Goal: Complete application form: Complete application form

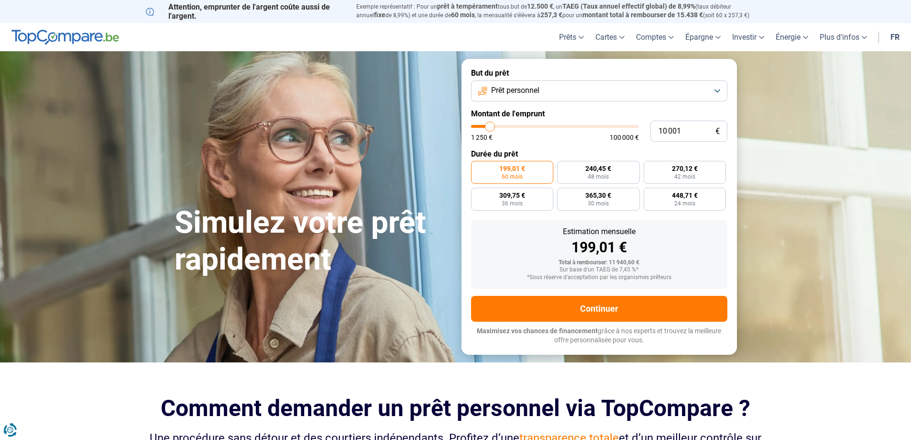
type input "10 250"
type input "10250"
type input "11 500"
type input "11500"
type input "13 500"
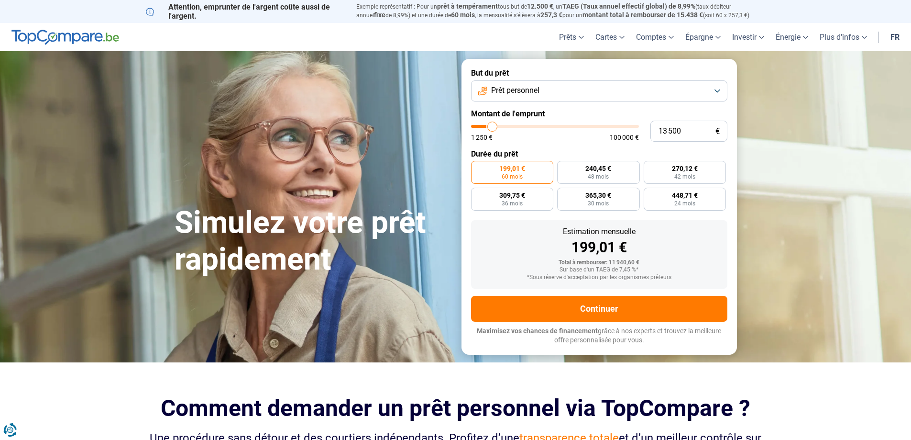
type input "13500"
type input "16 250"
type input "16250"
type input "19 750"
type input "19750"
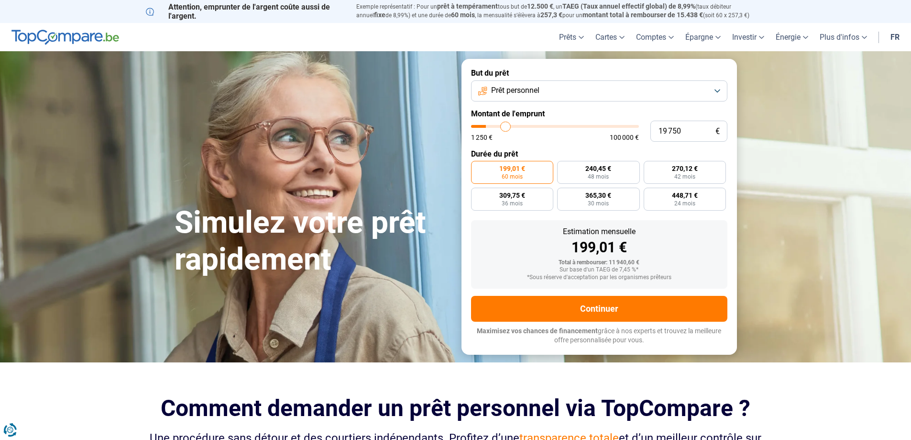
type input "21 500"
type input "21500"
type input "23 250"
type input "23250"
type input "23 750"
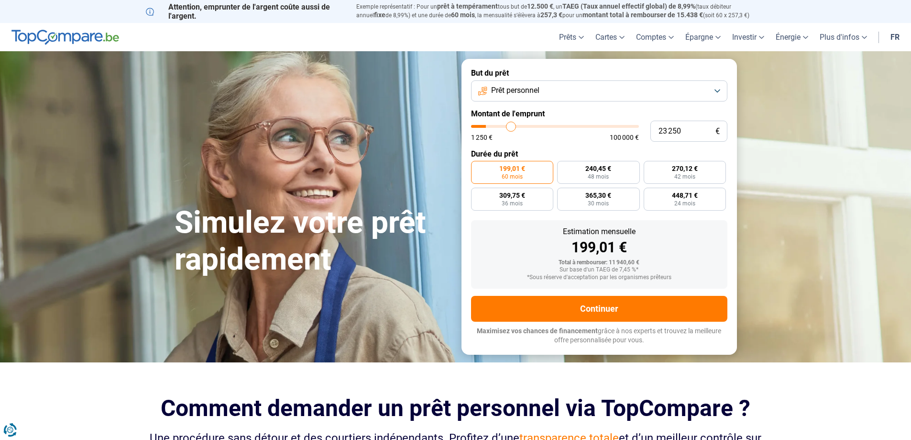
type input "23750"
type input "24 250"
type input "24250"
type input "24 500"
type input "24500"
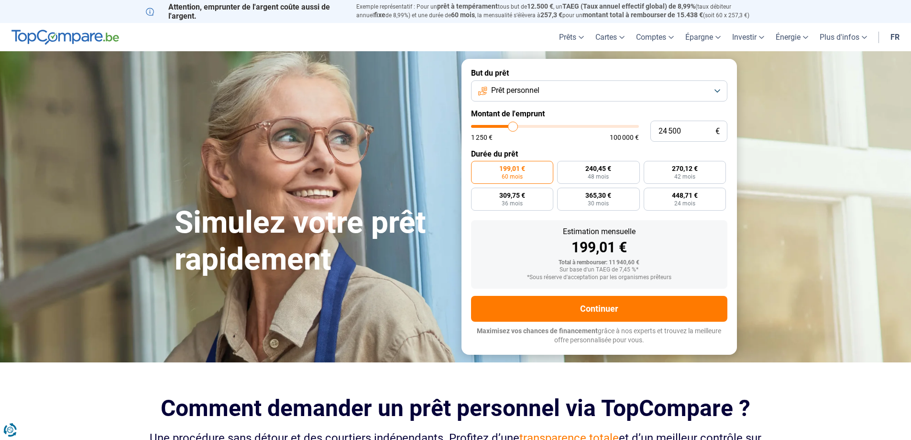
type input "24 750"
type input "24750"
type input "25 250"
type input "25250"
type input "25 750"
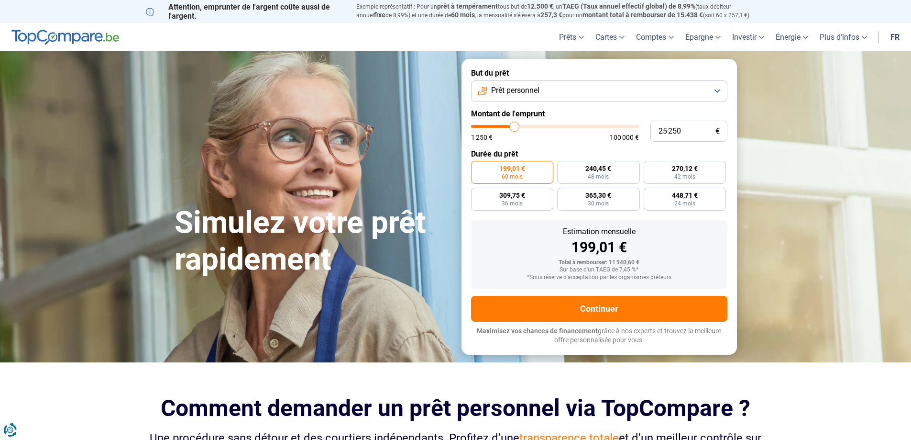
type input "25750"
type input "26 000"
type input "26000"
type input "26 500"
type input "26500"
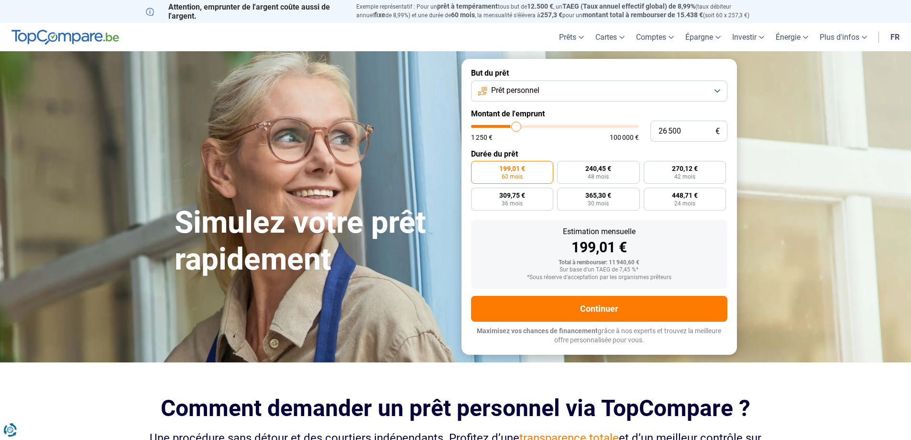
type input "26 750"
type input "26750"
type input "27 250"
type input "27250"
type input "27 500"
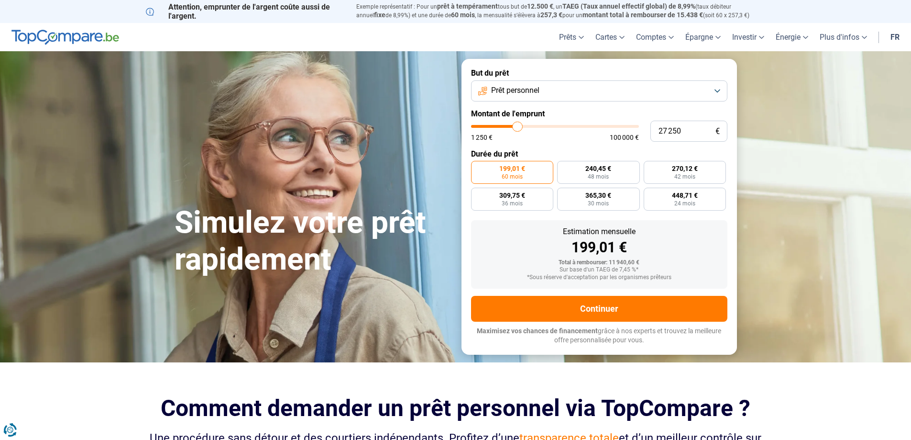
type input "27500"
type input "28 000"
type input "28000"
type input "28 250"
type input "28250"
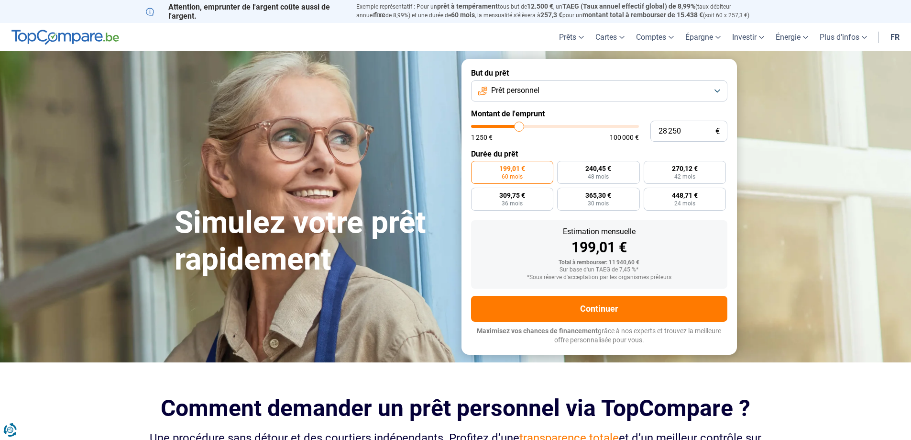
type input "29 000"
type input "29000"
type input "29 500"
type input "29500"
type input "30 500"
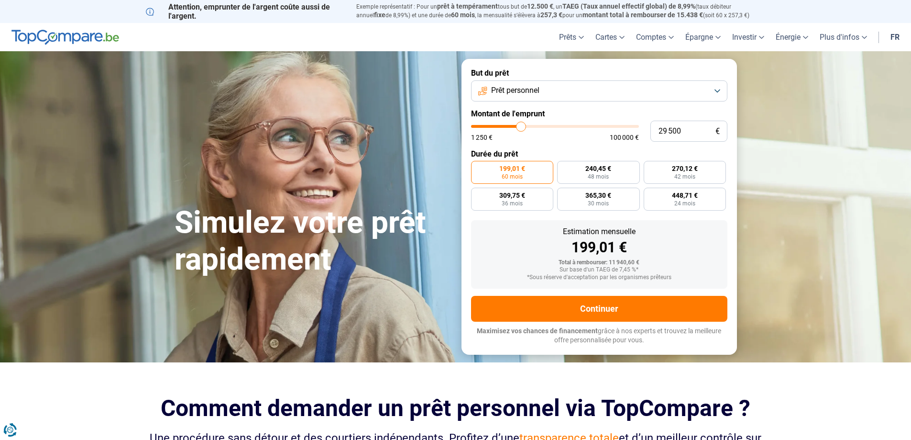
type input "30500"
type input "30 750"
type input "30750"
type input "31 000"
type input "31000"
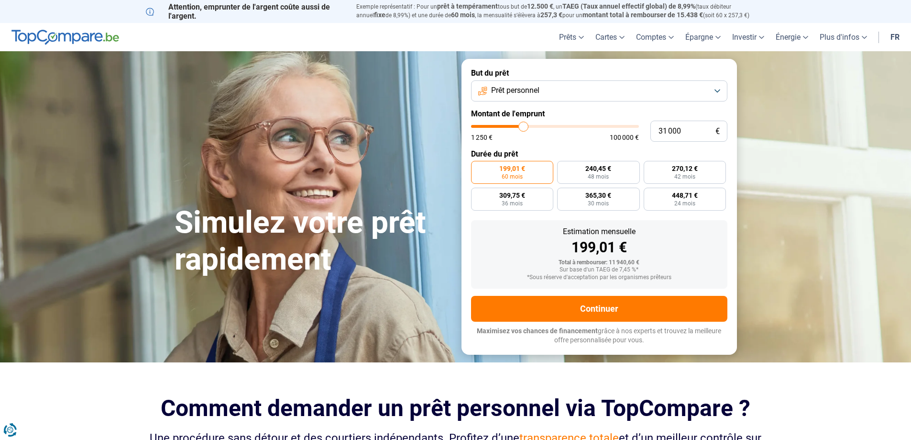
type input "31 250"
type input "31250"
type input "31 750"
type input "31750"
type input "32 000"
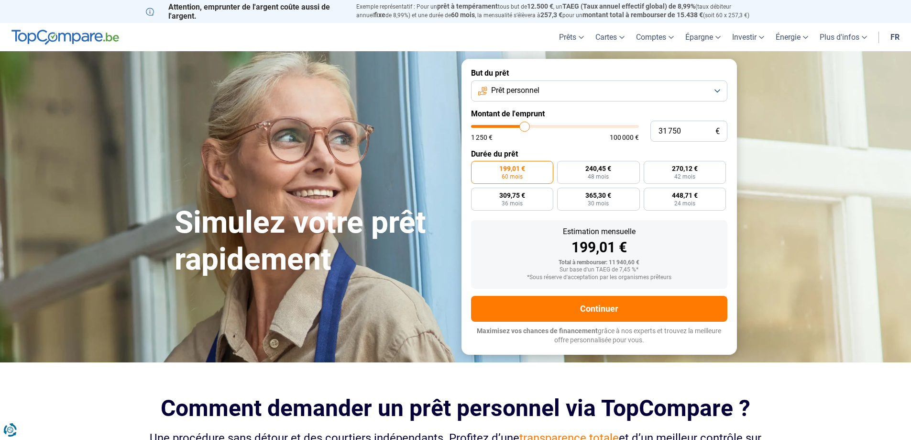
type input "32000"
type input "32 250"
type input "32250"
type input "32 500"
type input "32500"
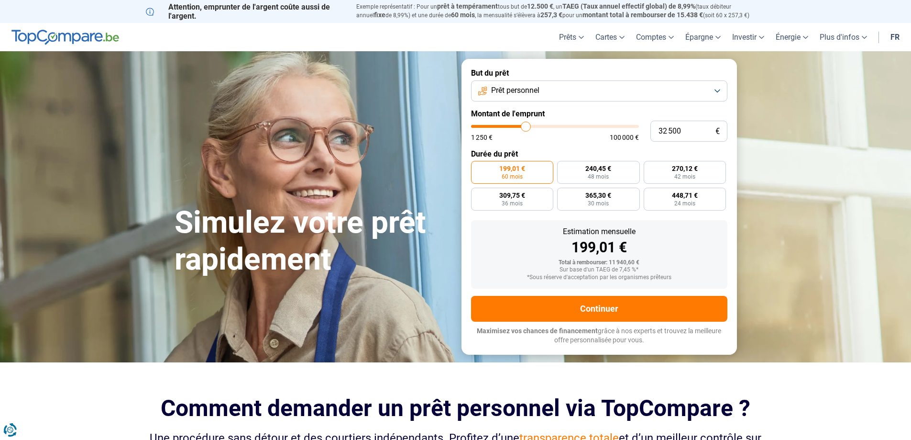
type input "33 500"
type input "33500"
type input "33 750"
type input "33750"
type input "34 000"
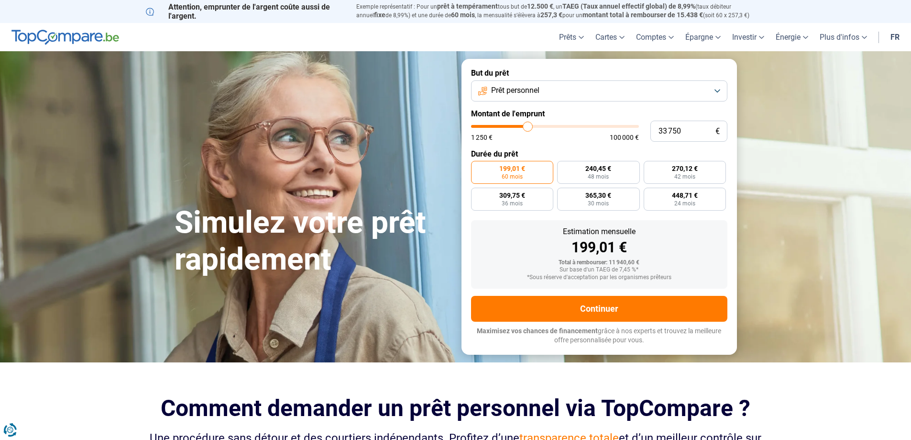
type input "34000"
type input "34 250"
type input "34250"
type input "34 750"
type input "34750"
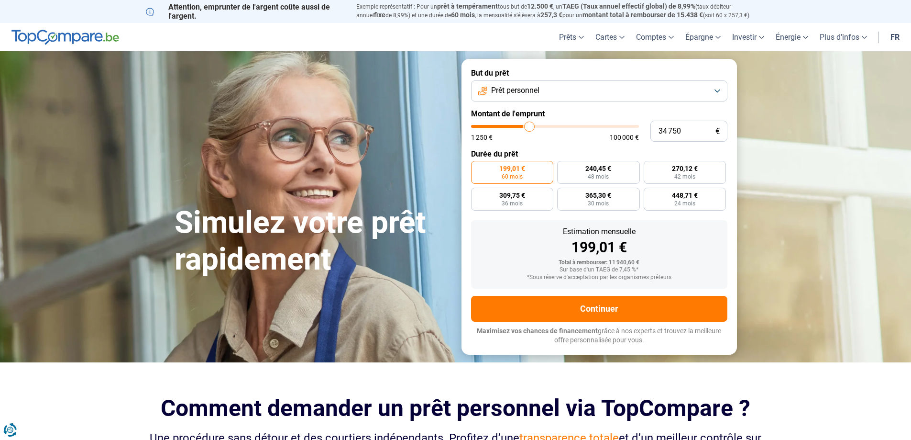
type input "35 250"
type input "35250"
type input "35 500"
type input "35500"
type input "35 750"
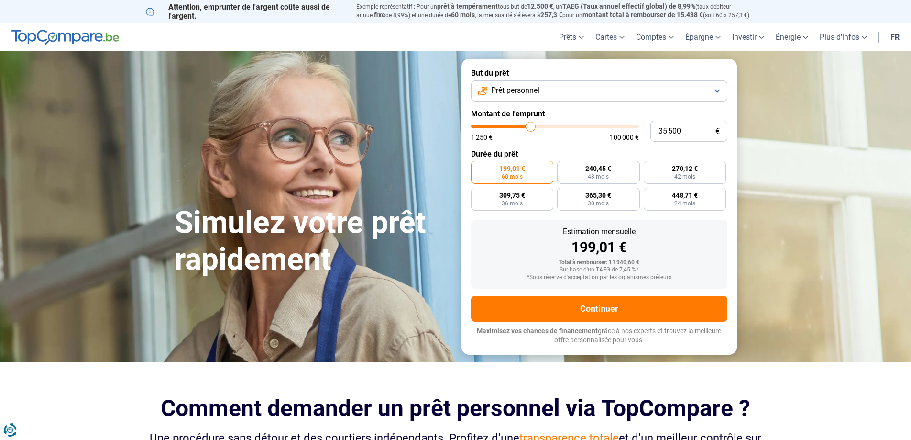
type input "35750"
type input "36 250"
type input "36250"
type input "36 500"
type input "36500"
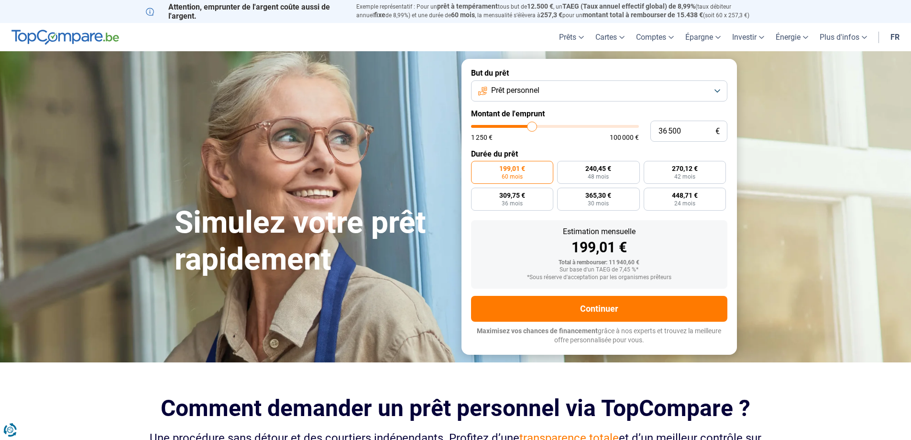
type input "36 750"
type input "36750"
type input "37 250"
type input "37250"
type input "37 750"
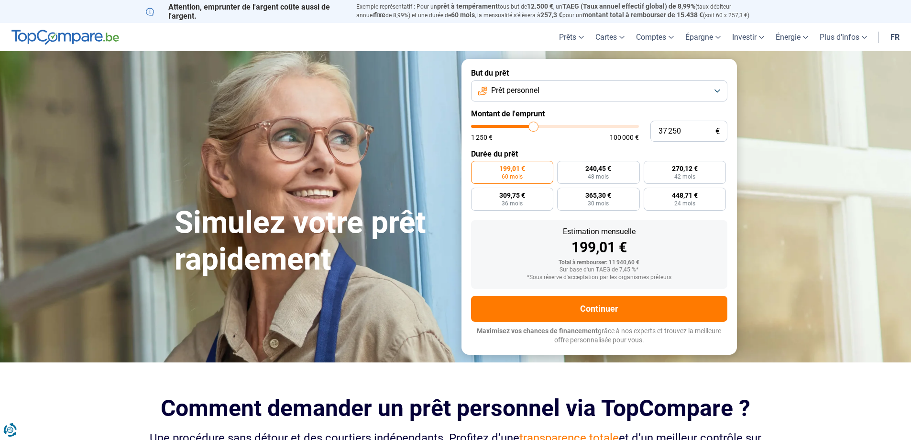
type input "37750"
type input "38 000"
type input "38000"
type input "38 500"
type input "38500"
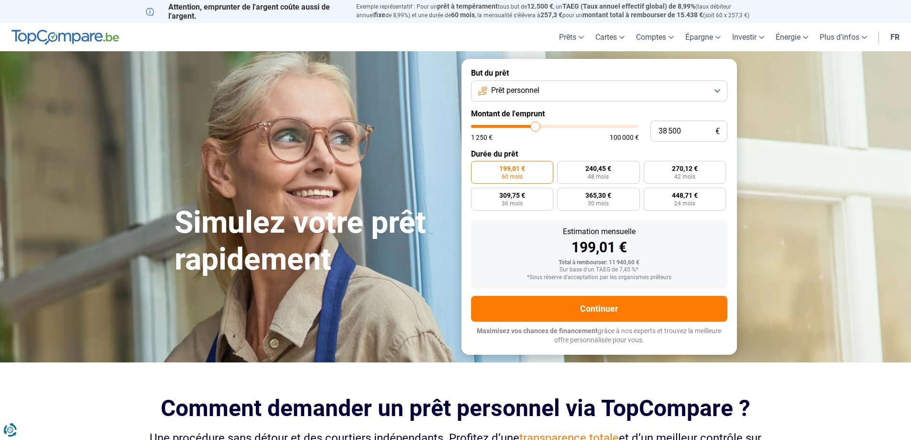
type input "38 750"
type input "38750"
type input "39 250"
type input "39250"
type input "39 500"
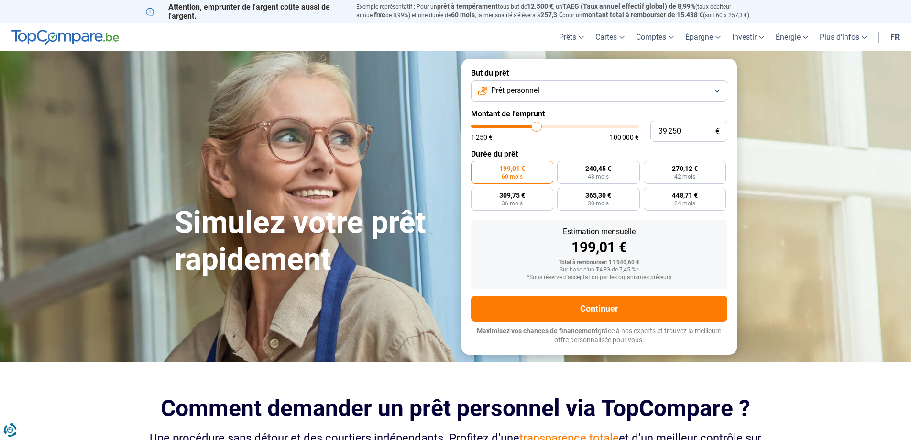
type input "39500"
type input "39 750"
type input "39750"
type input "40 000"
type input "40000"
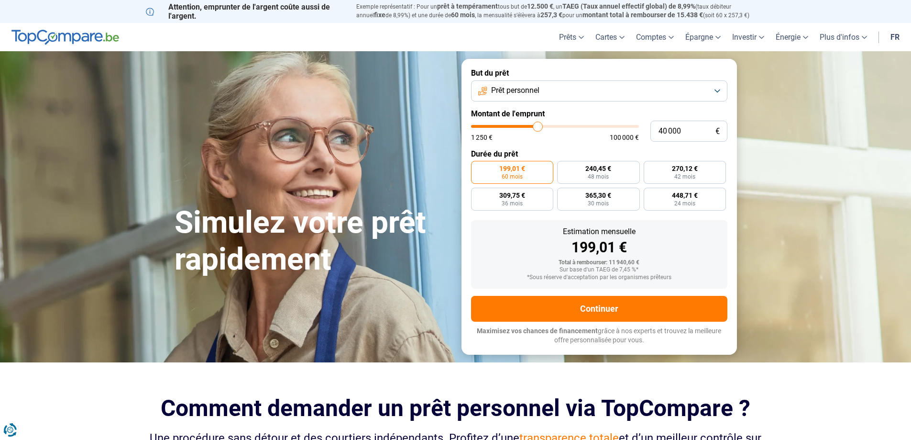
type input "40 250"
type input "40250"
type input "40 750"
type input "40750"
type input "41 250"
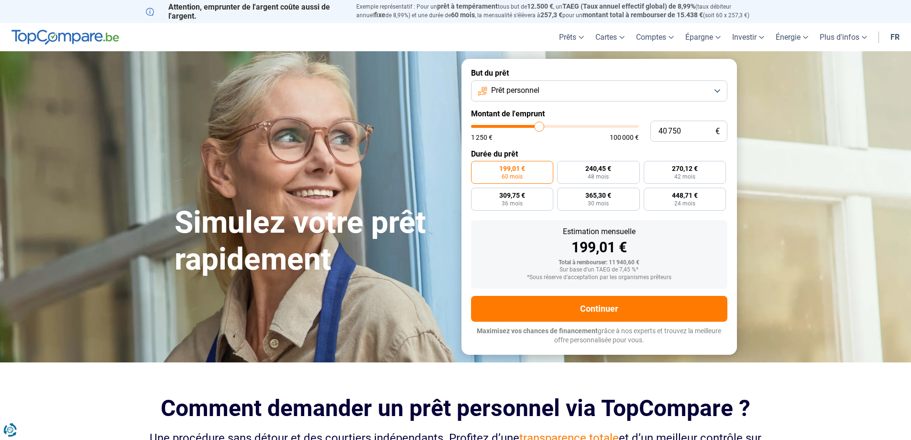
type input "41250"
type input "41 500"
type input "41500"
type input "42 000"
type input "42000"
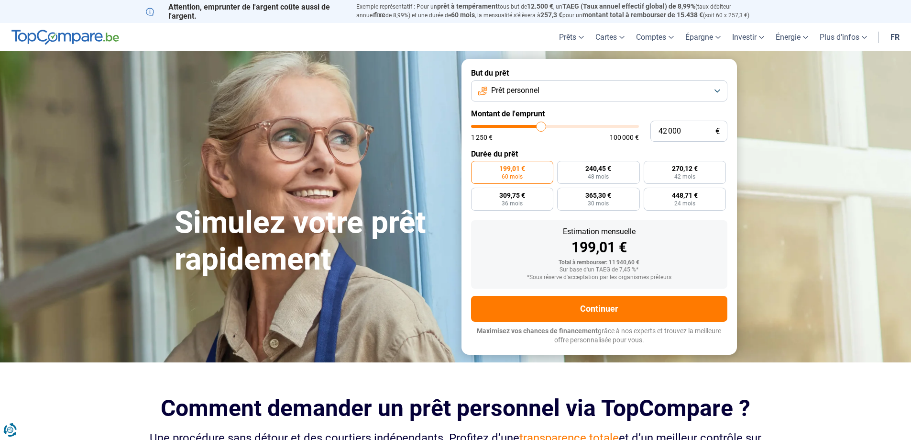
type input "42 250"
type input "42250"
type input "42 500"
type input "42500"
type input "42 750"
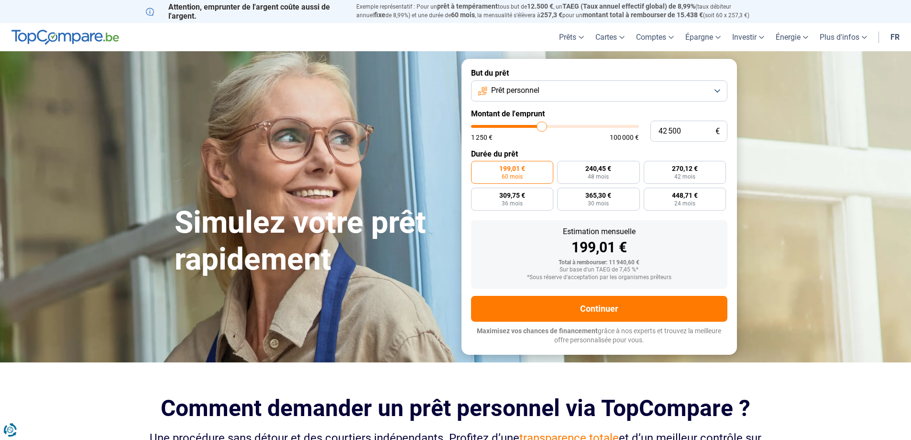
type input "42750"
type input "43 000"
type input "43000"
type input "43 500"
type input "43500"
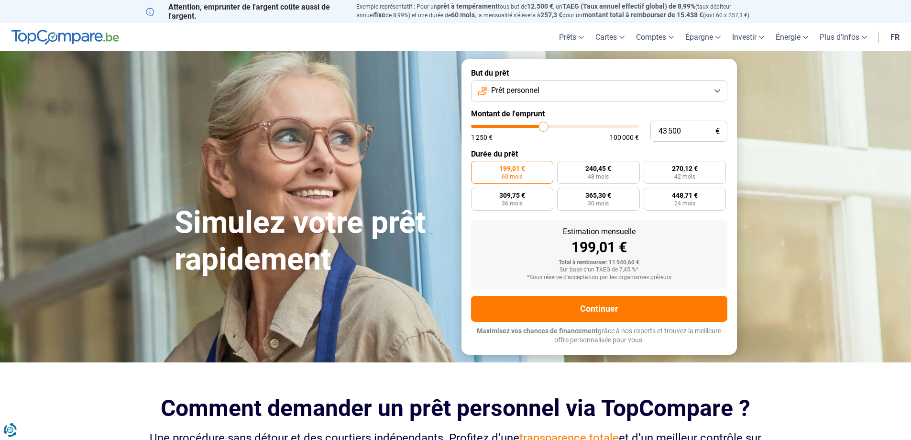
type input "43 750"
type input "43750"
type input "44 000"
type input "44000"
type input "44 250"
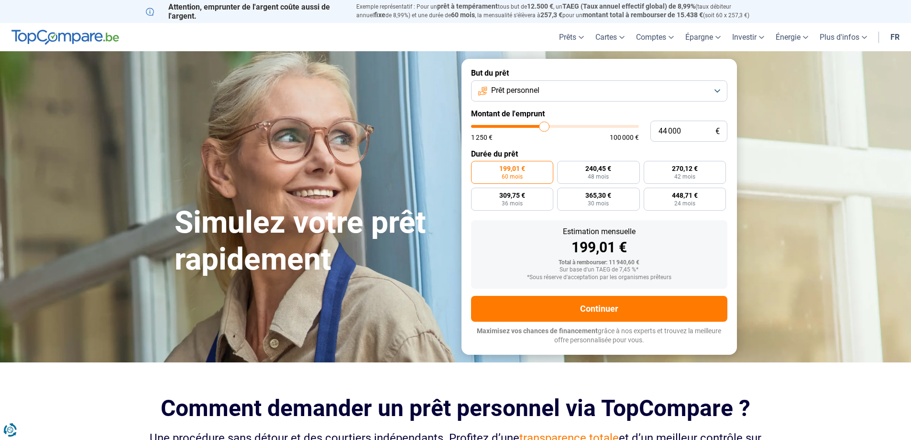
type input "44250"
type input "44 500"
type input "44500"
type input "45 000"
type input "45000"
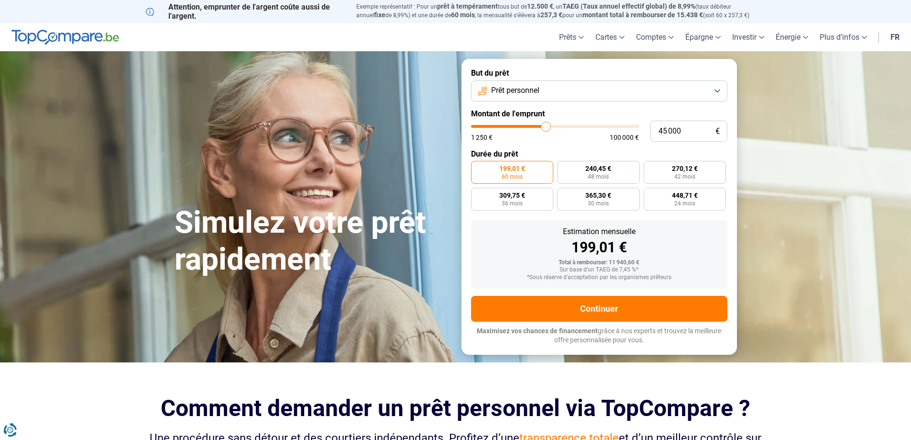
type input "45 250"
type input "45250"
type input "45 500"
type input "45500"
type input "45 750"
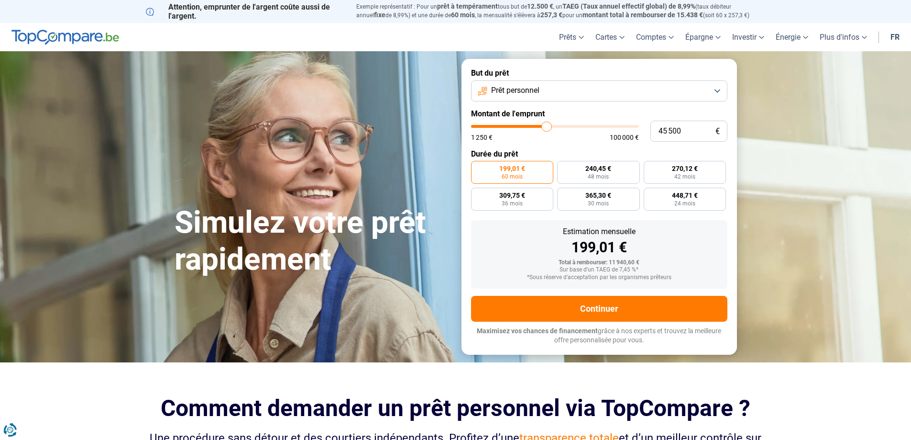
type input "45750"
type input "46 000"
type input "46000"
type input "46 500"
type input "46500"
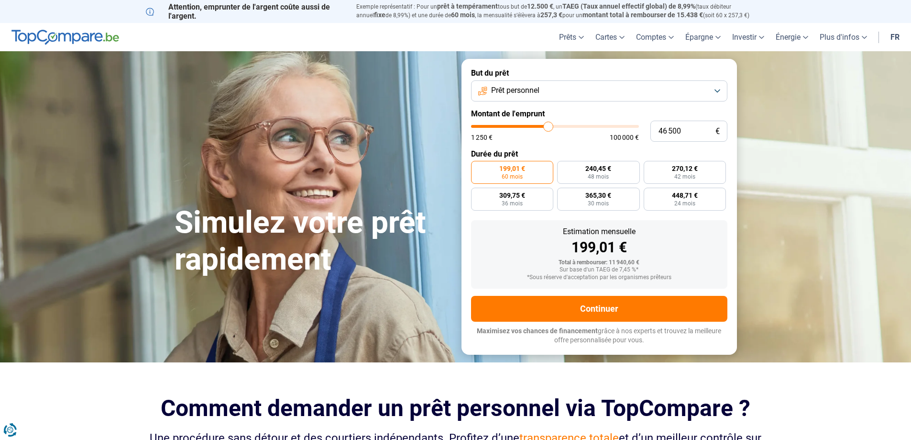
type input "46 750"
type input "46750"
type input "47 000"
type input "47000"
type input "47 250"
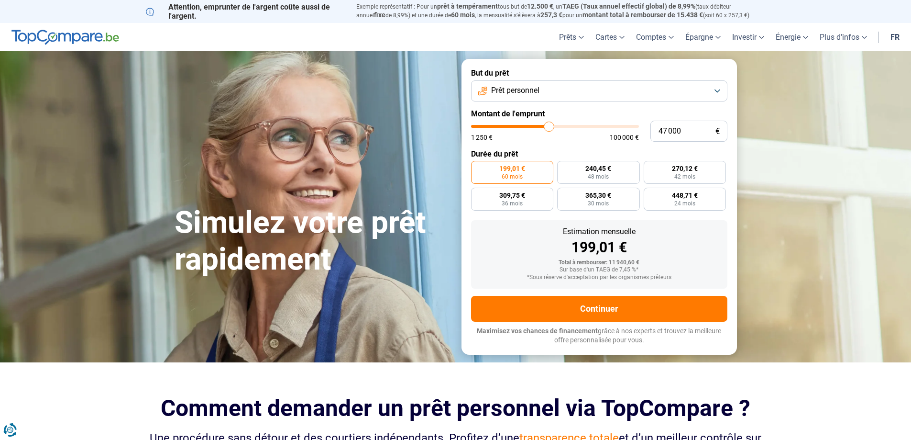
type input "47250"
type input "47 500"
type input "47500"
type input "48 250"
type input "48250"
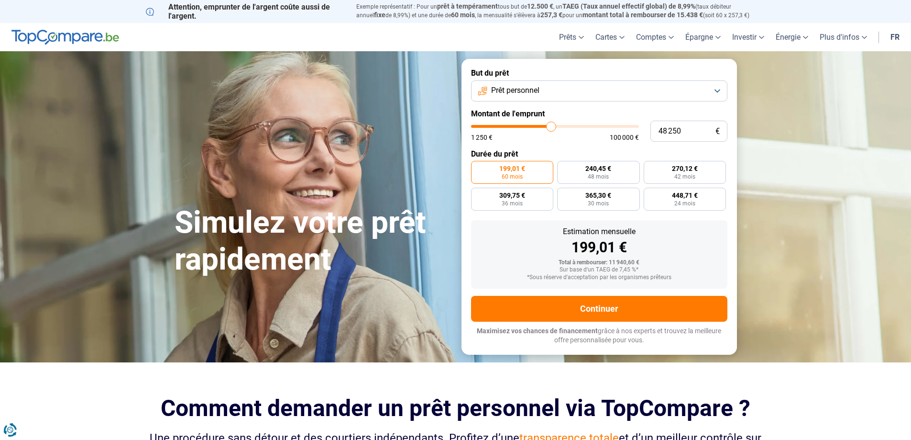
type input "48 500"
type input "48500"
type input "48 750"
type input "48750"
type input "49 500"
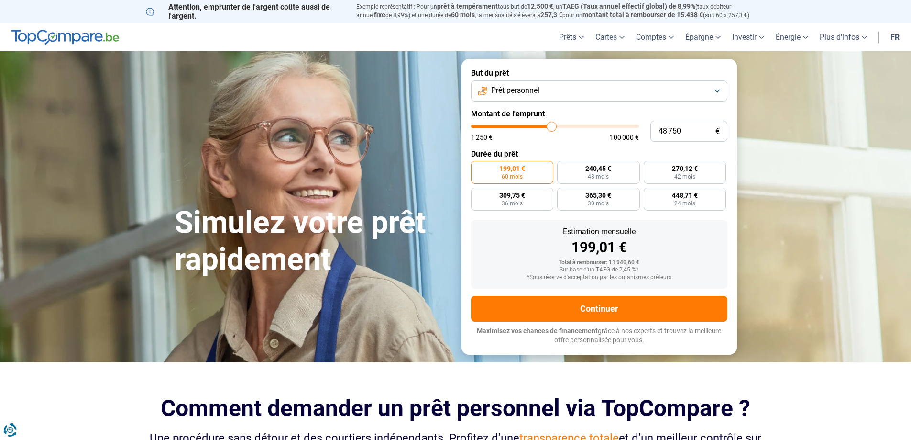
type input "49500"
type input "49 750"
type input "49750"
type input "50 000"
type input "50000"
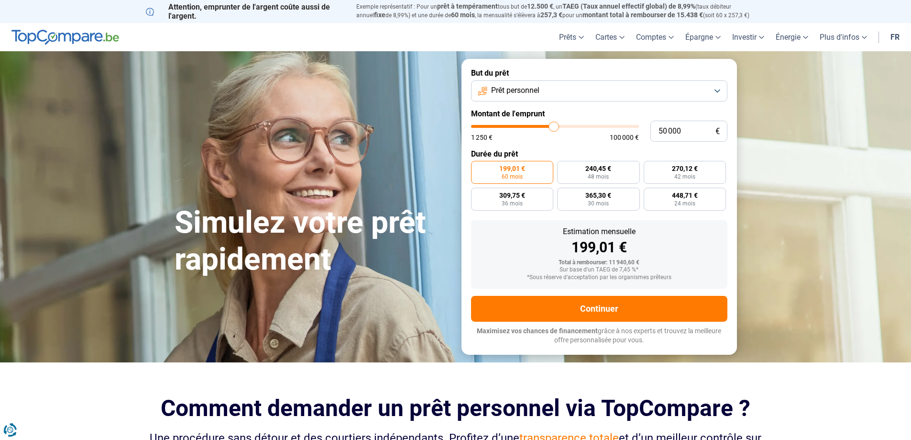
type input "50 250"
type input "50250"
type input "50 500"
type input "50500"
type input "50 250"
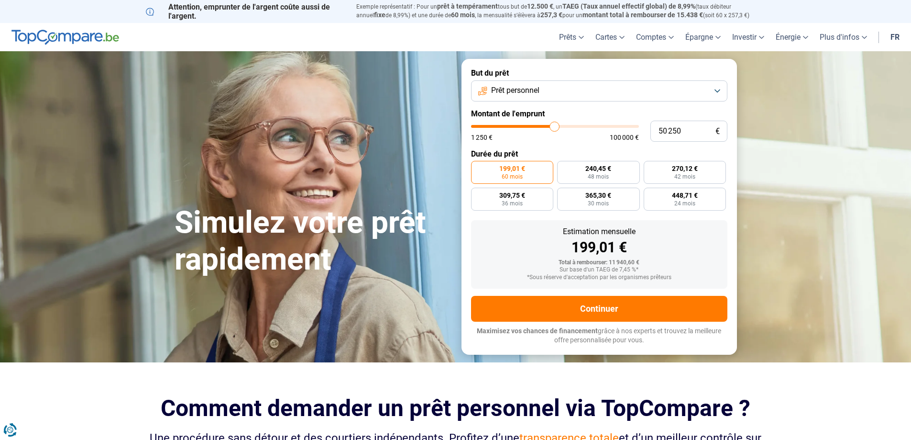
type input "50250"
type input "49 750"
type input "49750"
type input "49 500"
type input "49500"
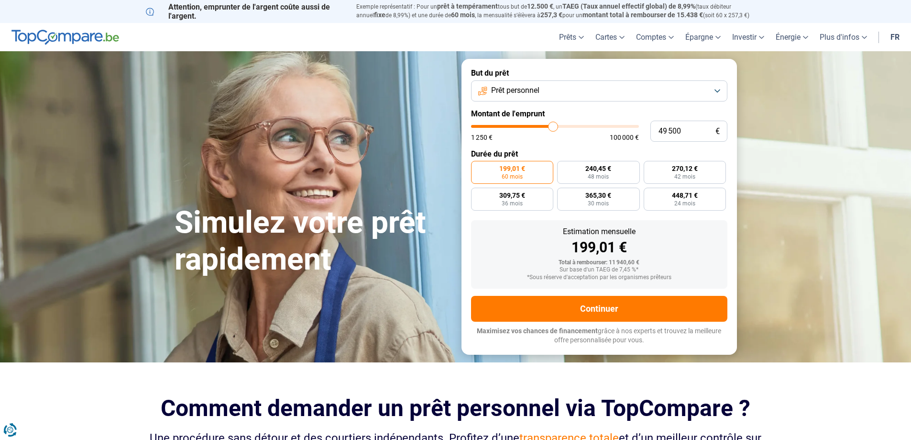
type input "49 000"
type input "49000"
type input "48 750"
type input "48750"
type input "48 500"
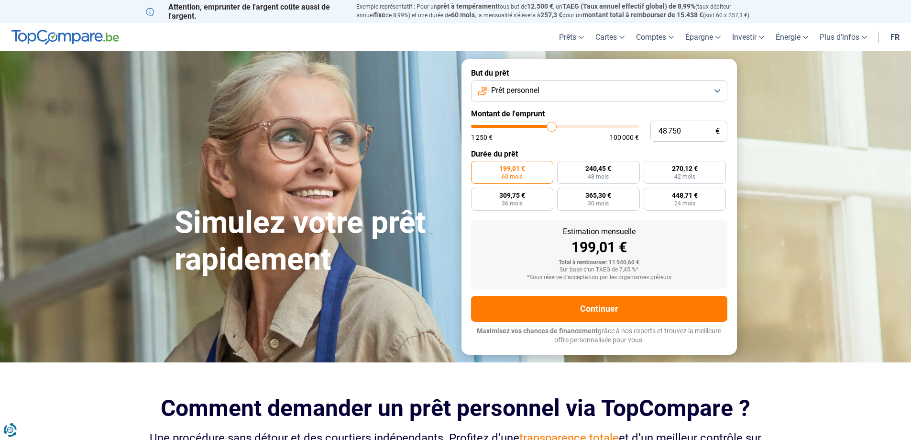
type input "48500"
type input "48 750"
type input "48750"
type input "49 000"
type input "49000"
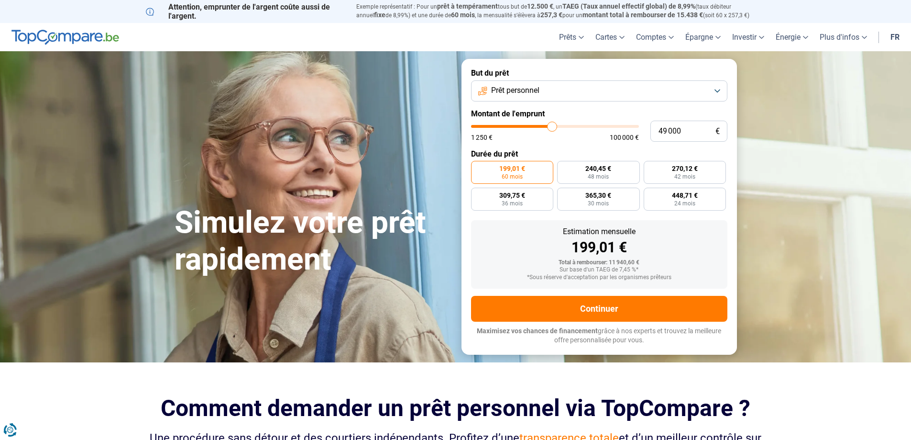
type input "49 500"
type input "49500"
type input "49 750"
type input "49750"
type input "50 000"
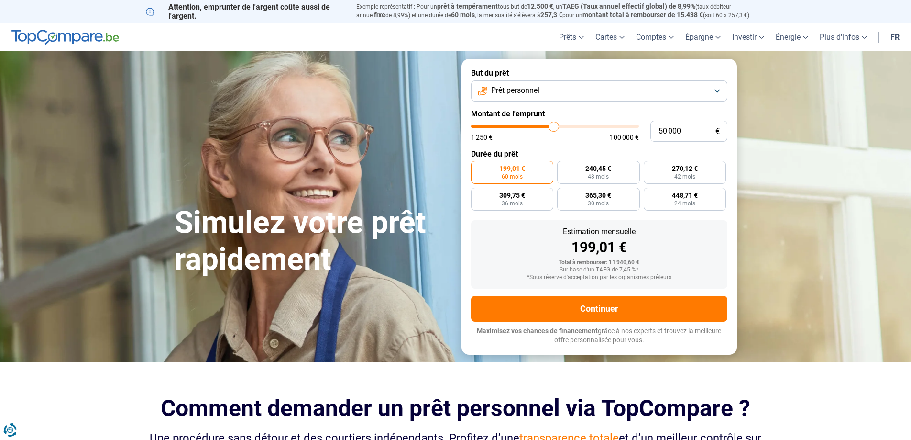
drag, startPoint x: 490, startPoint y: 127, endPoint x: 554, endPoint y: 124, distance: 64.2
type input "50000"
click at [554, 125] on input "range" at bounding box center [555, 126] width 168 height 3
radio input "false"
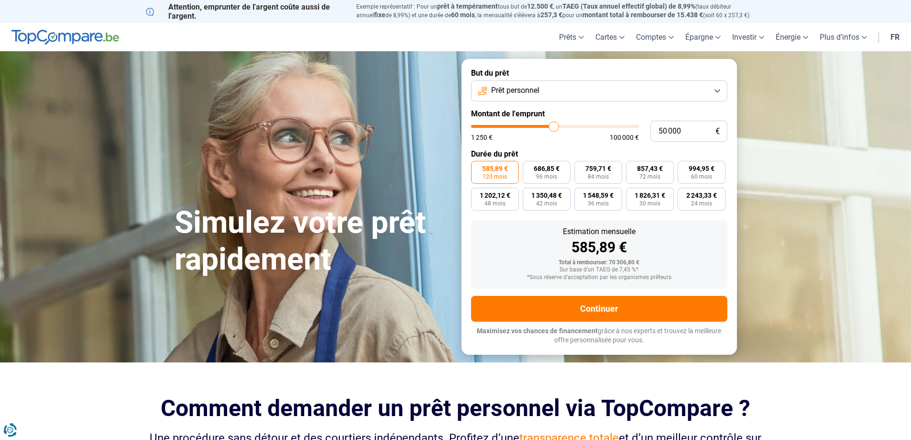
type input "48 000"
type input "48000"
type input "47 500"
type input "47500"
type input "47 250"
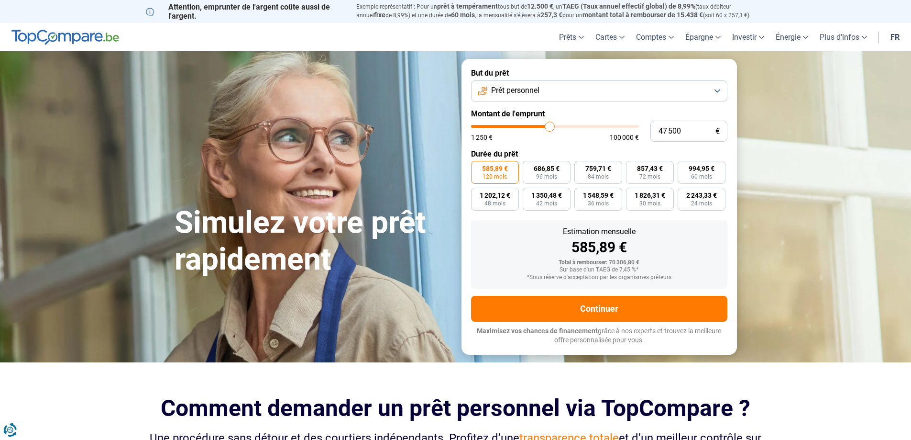
type input "47250"
type input "47 000"
type input "47000"
type input "46 000"
type input "46000"
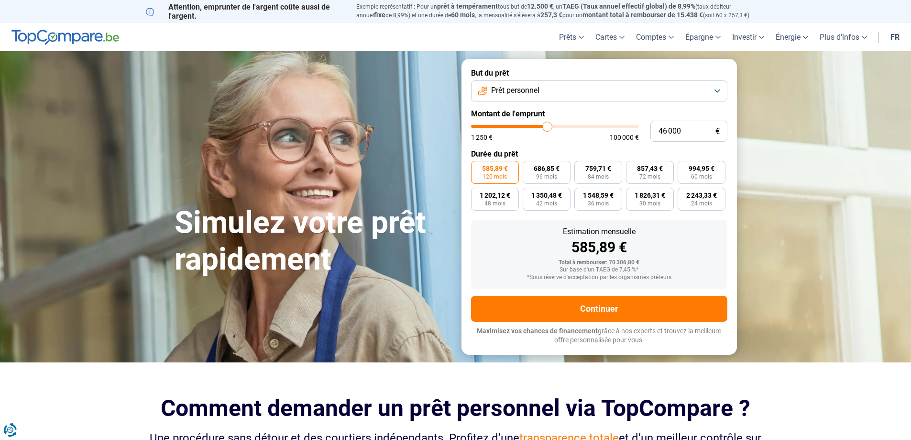
type input "45 750"
type input "45750"
type input "45 500"
drag, startPoint x: 551, startPoint y: 125, endPoint x: 514, endPoint y: 123, distance: 36.9
click at [514, 125] on input "range" at bounding box center [555, 126] width 168 height 3
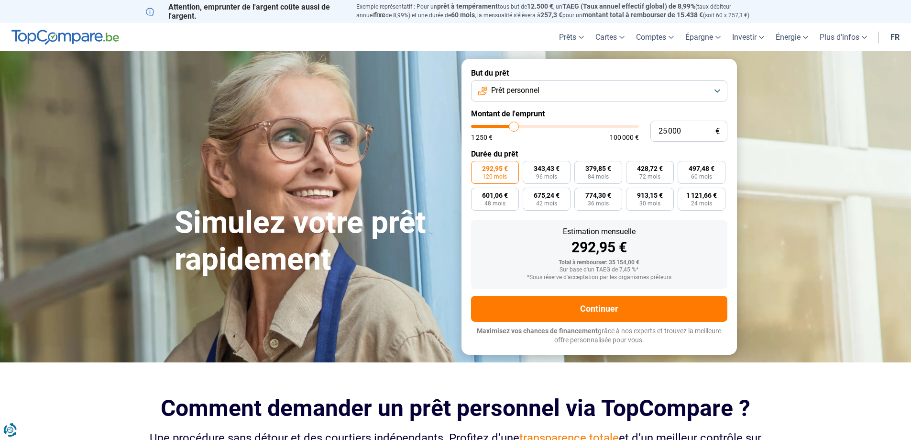
click at [715, 87] on button "Prêt personnel" at bounding box center [599, 90] width 256 height 21
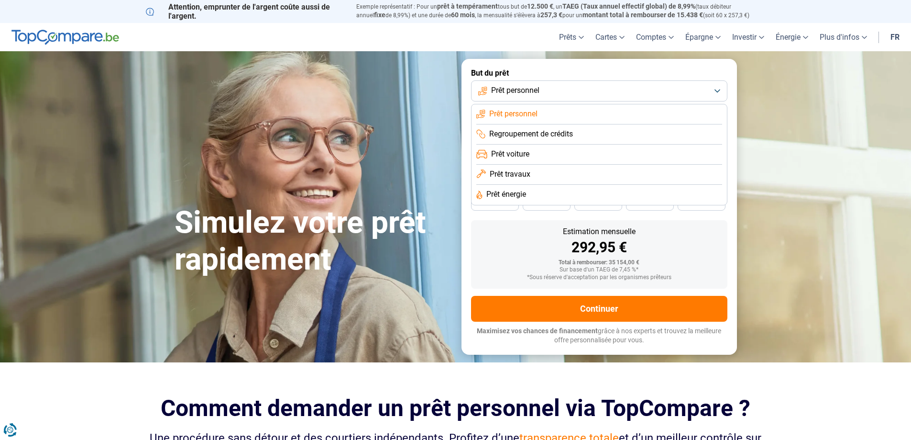
click at [570, 130] on span "Regroupement de crédits" at bounding box center [531, 134] width 84 height 11
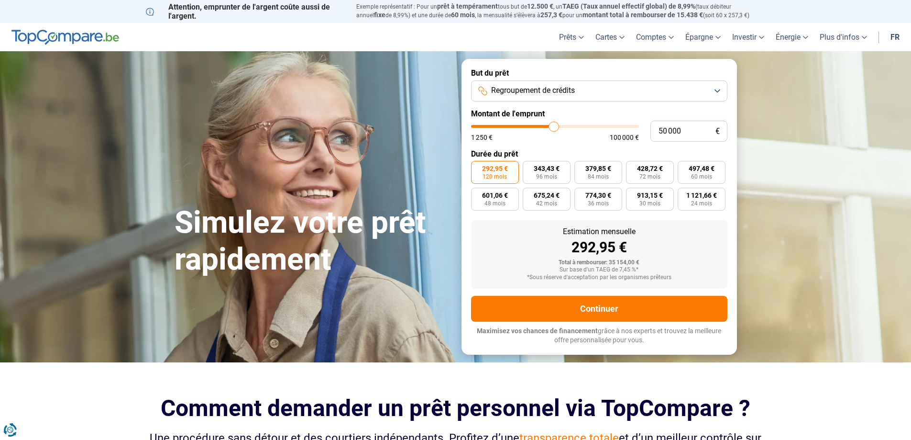
drag, startPoint x: 511, startPoint y: 124, endPoint x: 554, endPoint y: 126, distance: 43.1
click at [554, 126] on input "range" at bounding box center [555, 126] width 168 height 3
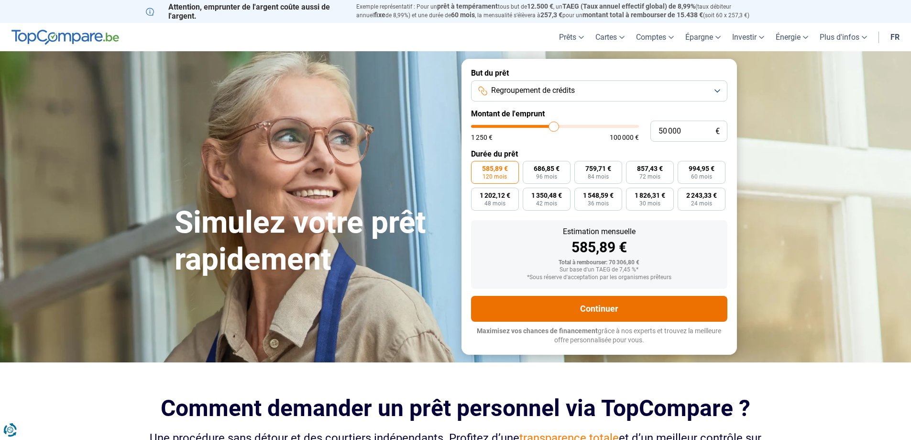
click at [602, 305] on button "Continuer" at bounding box center [599, 309] width 256 height 26
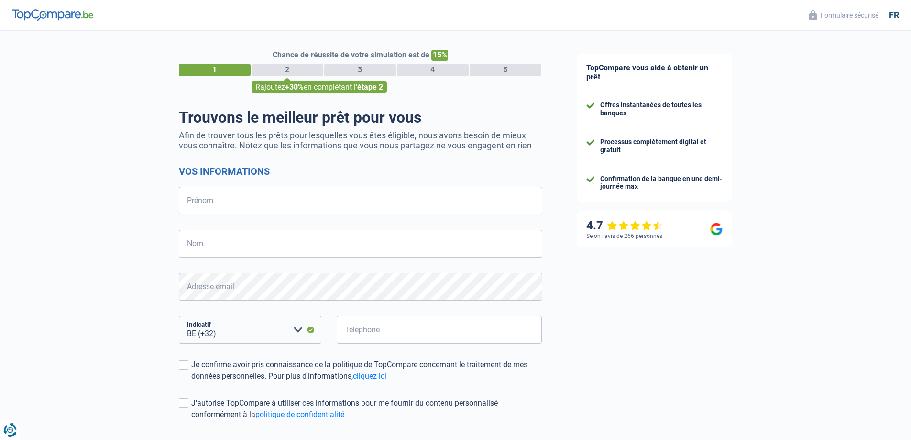
select select "32"
